Goal: Task Accomplishment & Management: Use online tool/utility

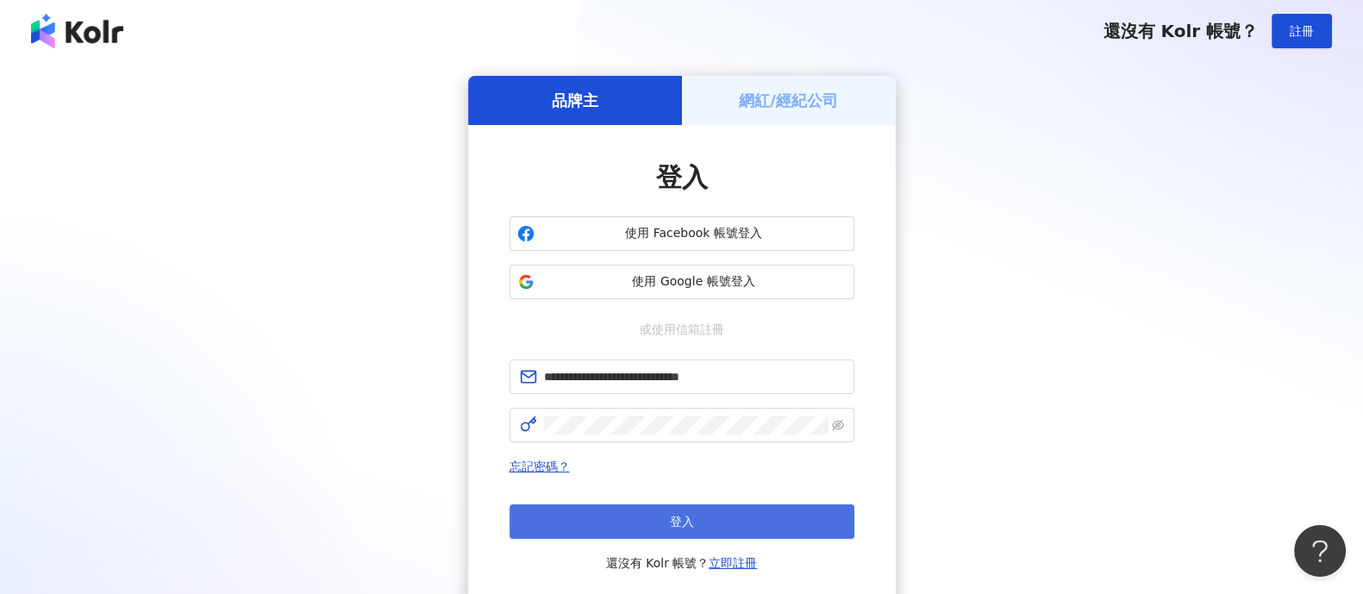
click at [809, 517] on button "登入" at bounding box center [681, 521] width 345 height 34
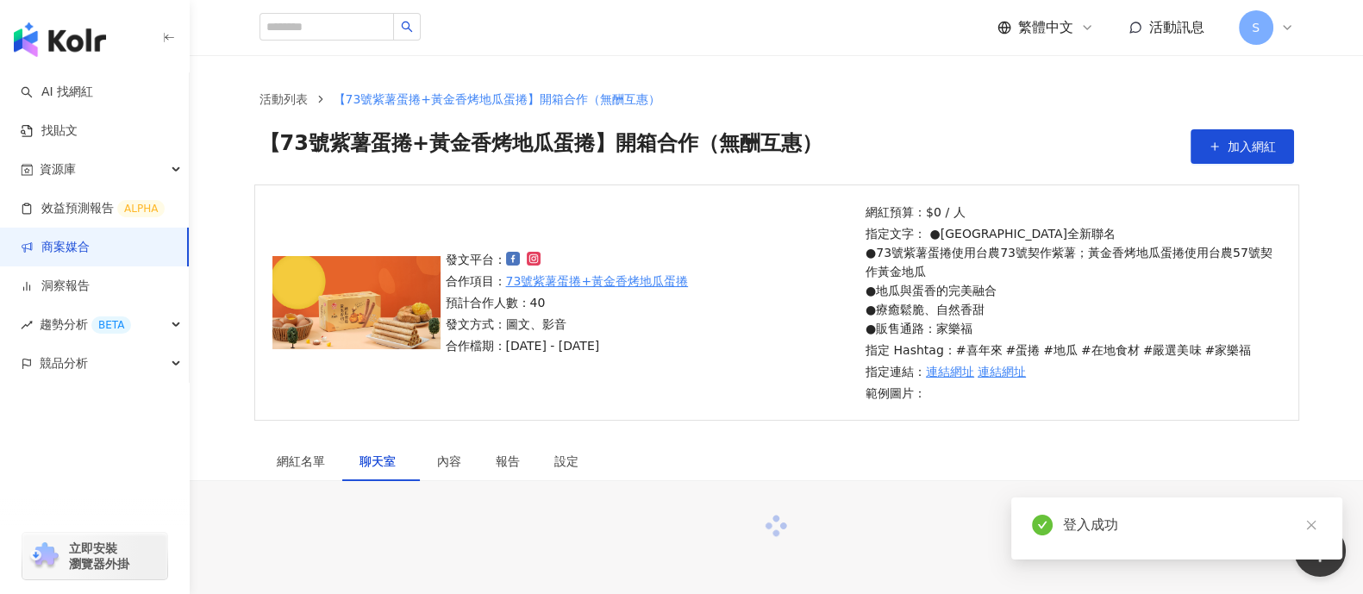
click at [90, 256] on link "商案媒合" at bounding box center [55, 247] width 69 height 17
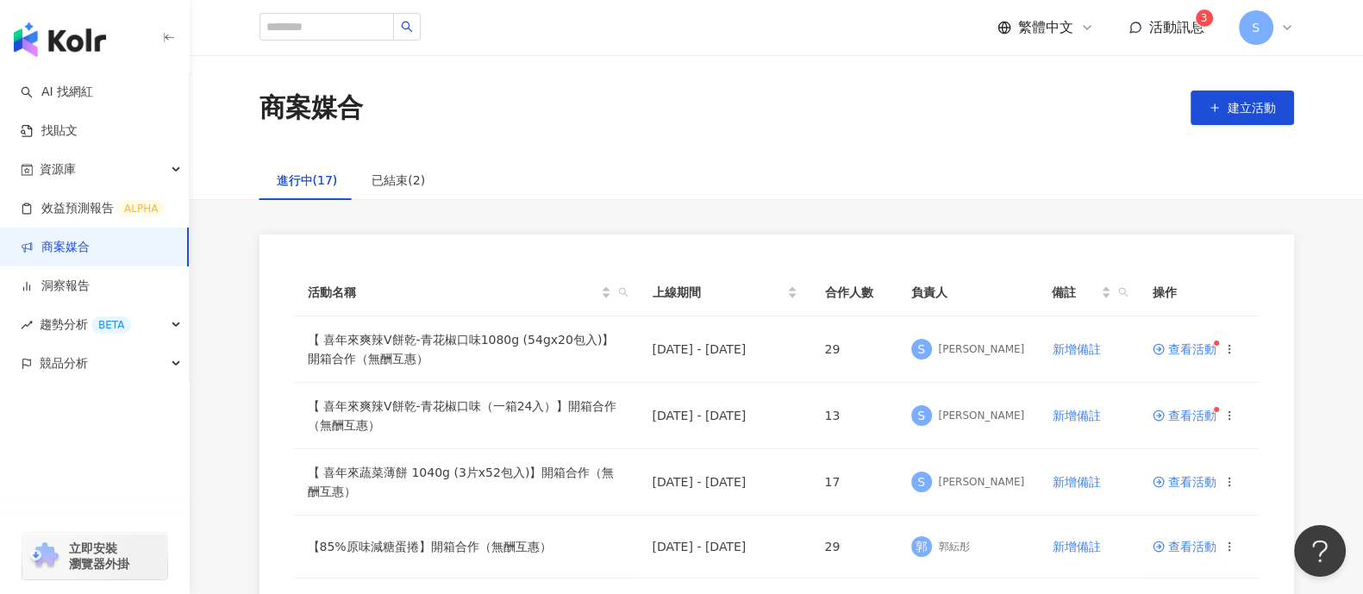
click at [1151, 31] on span "活動訊息" at bounding box center [1176, 27] width 55 height 16
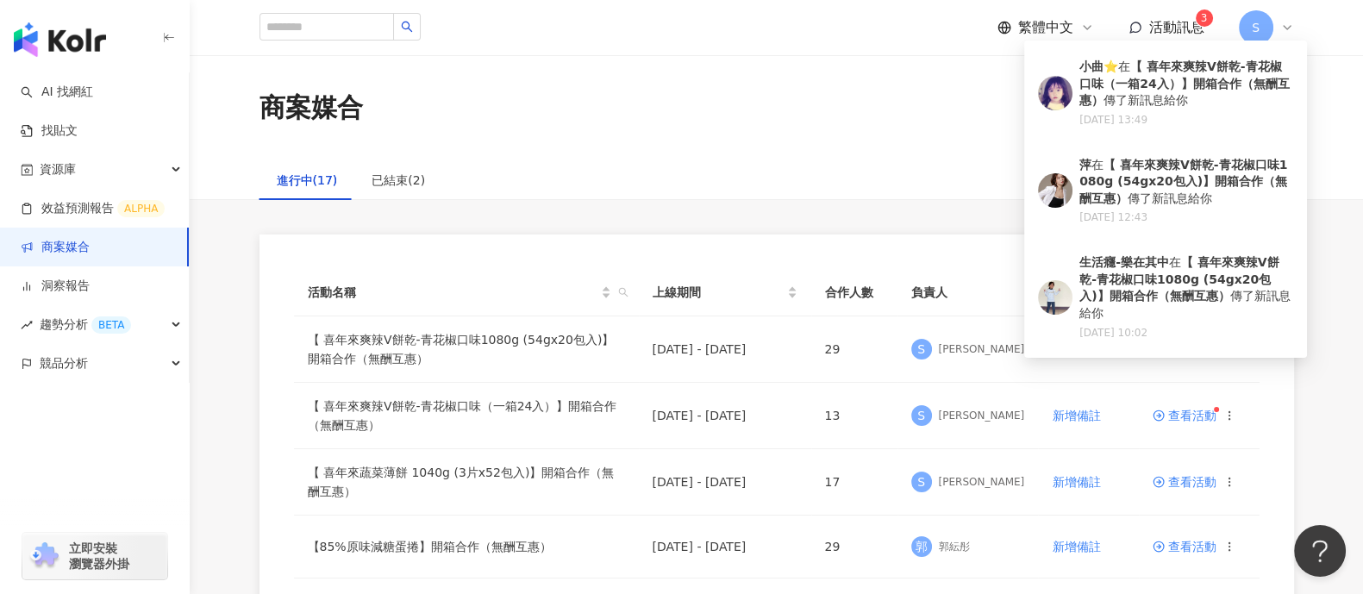
click at [859, 141] on div "商案媒合 建立活動" at bounding box center [776, 107] width 1173 height 105
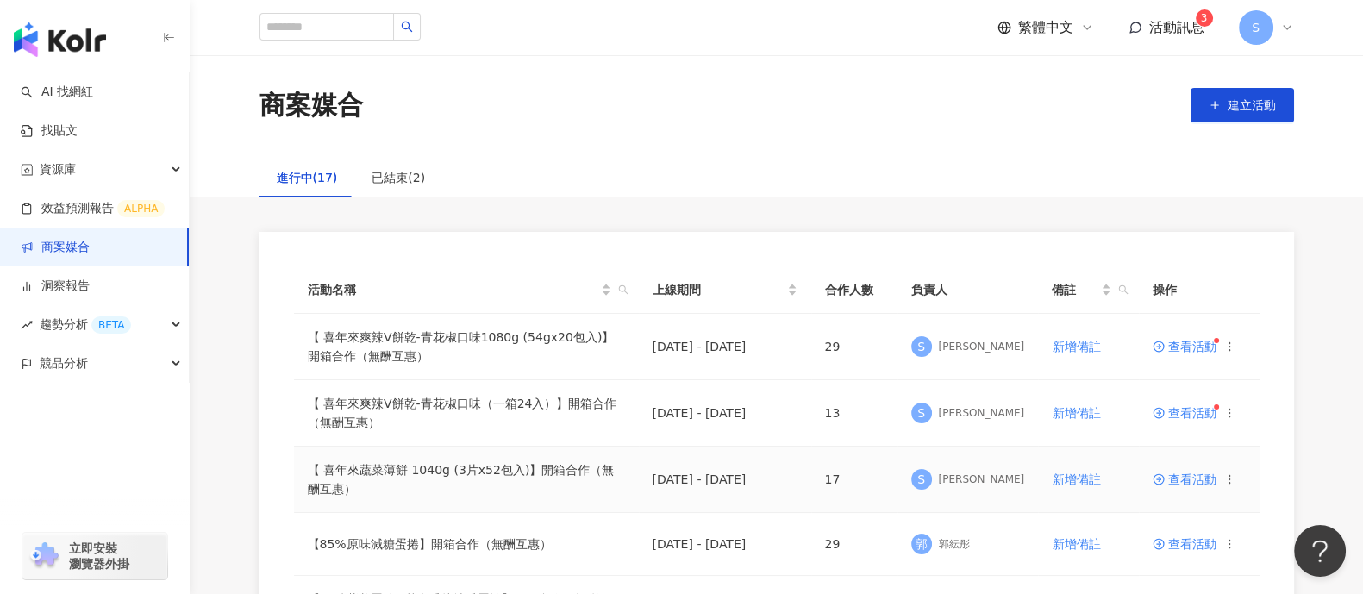
scroll to position [110, 0]
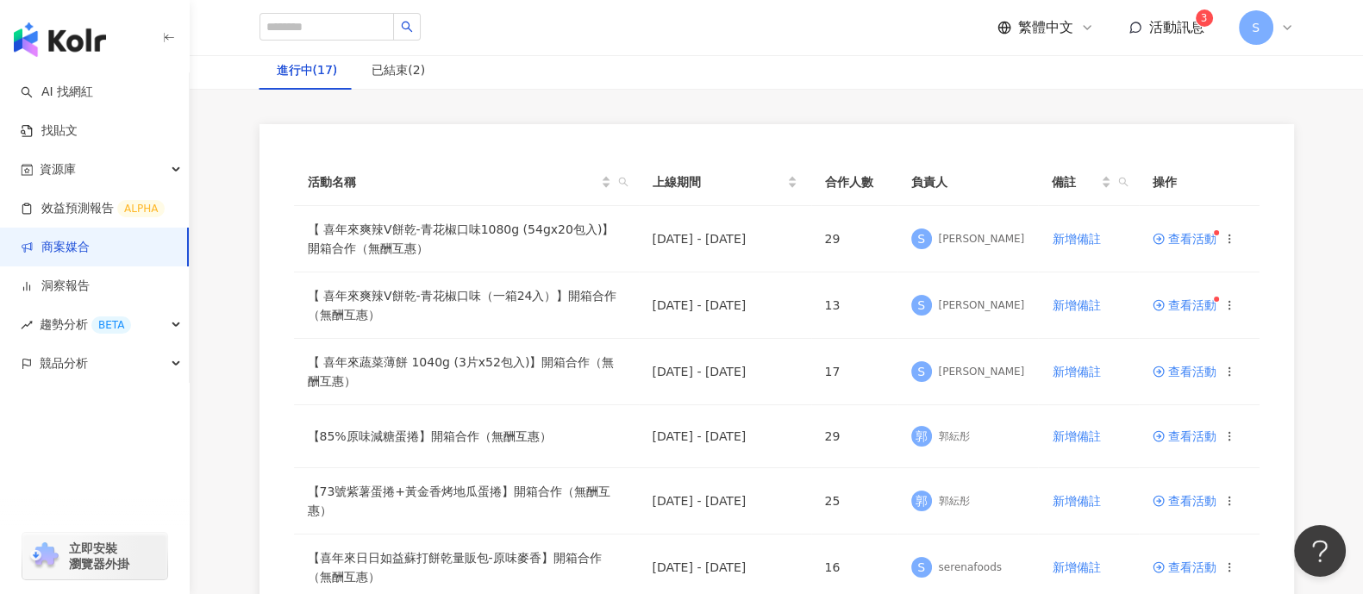
click at [988, 34] on div "繁體中文 活動訊息 3 S" at bounding box center [776, 27] width 1034 height 55
